Goal: Information Seeking & Learning: Learn about a topic

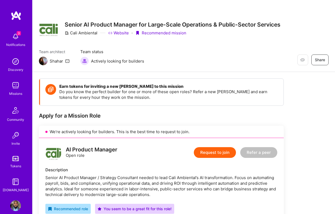
click at [21, 85] on img at bounding box center [15, 85] width 11 height 11
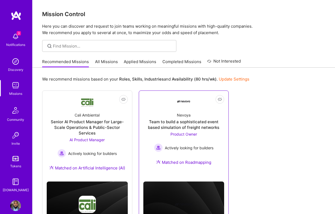
click at [191, 120] on div "Team to build a sophisticated event based simulation of freight networks" at bounding box center [184, 124] width 81 height 11
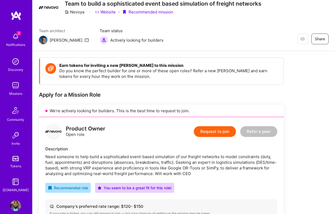
scroll to position [22, 0]
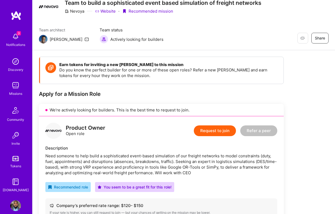
click at [105, 9] on link "Website" at bounding box center [105, 11] width 21 height 6
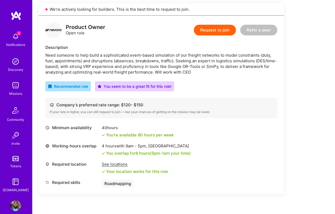
scroll to position [136, 0]
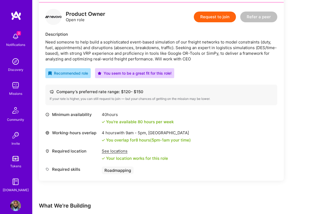
click at [211, 56] on div "Need someone to help build a sophisticated event-based simulation of our freigh…" at bounding box center [161, 50] width 232 height 23
click at [211, 52] on div "Need someone to help build a sophisticated event-based simulation of our freigh…" at bounding box center [161, 50] width 232 height 23
click at [219, 135] on div "Working-hours overlap 4 hours with 9am - 5pm , [GEOGRAPHIC_DATA] You overlap fo…" at bounding box center [161, 136] width 232 height 13
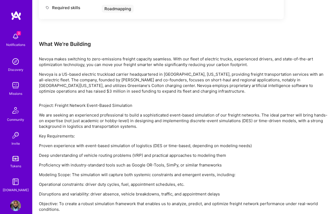
scroll to position [313, 0]
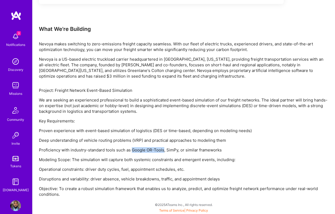
drag, startPoint x: 133, startPoint y: 149, endPoint x: 164, endPoint y: 148, distance: 30.9
click at [164, 148] on p "Proficiency with industry-standard tools such as Google OR-Tools, SimPy, or sim…" at bounding box center [184, 150] width 290 height 6
click at [83, 113] on p "We are seeking an experienced professional to build a sophisticated event-based…" at bounding box center [184, 105] width 290 height 17
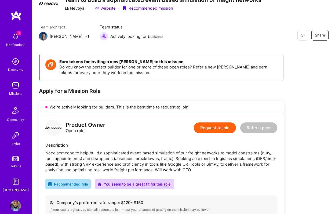
click at [44, 153] on div "Product Owner Open role Request to join Refer a peer Description Need someone t…" at bounding box center [161, 202] width 245 height 179
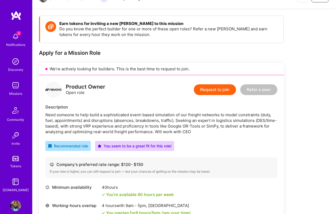
scroll to position [63, 0]
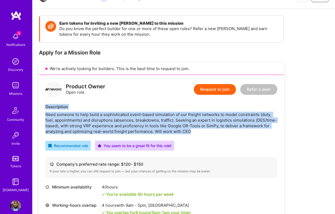
drag, startPoint x: 44, startPoint y: 107, endPoint x: 209, endPoint y: 129, distance: 167.1
click at [210, 129] on div "Product Owner Open role Request to join Refer a peer Description Need someone t…" at bounding box center [161, 164] width 245 height 179
copy div "Description Need someone to help build a sophisticated event-based simulation o…"
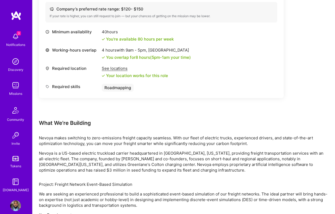
scroll to position [292, 0]
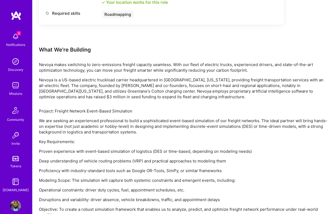
click at [49, 76] on div "Nevoya makes switching to zero-emissions freight capacity seamless. With our fl…" at bounding box center [184, 81] width 290 height 38
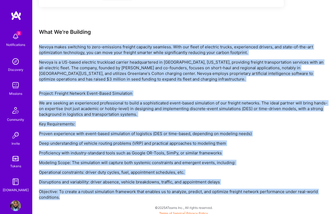
scroll to position [313, 0]
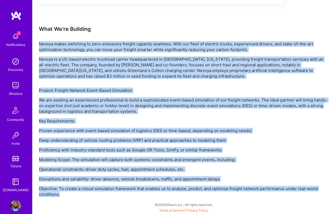
drag, startPoint x: 40, startPoint y: 64, endPoint x: 118, endPoint y: 206, distance: 161.9
copy div "Nevoya makes switching to zero-emissions freight capacity seamless. With our fl…"
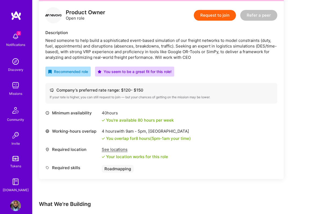
scroll to position [0, 0]
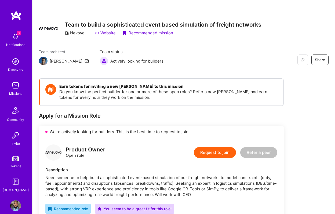
click at [23, 87] on link "Missions" at bounding box center [15, 88] width 33 height 16
